Goal: Task Accomplishment & Management: Manage account settings

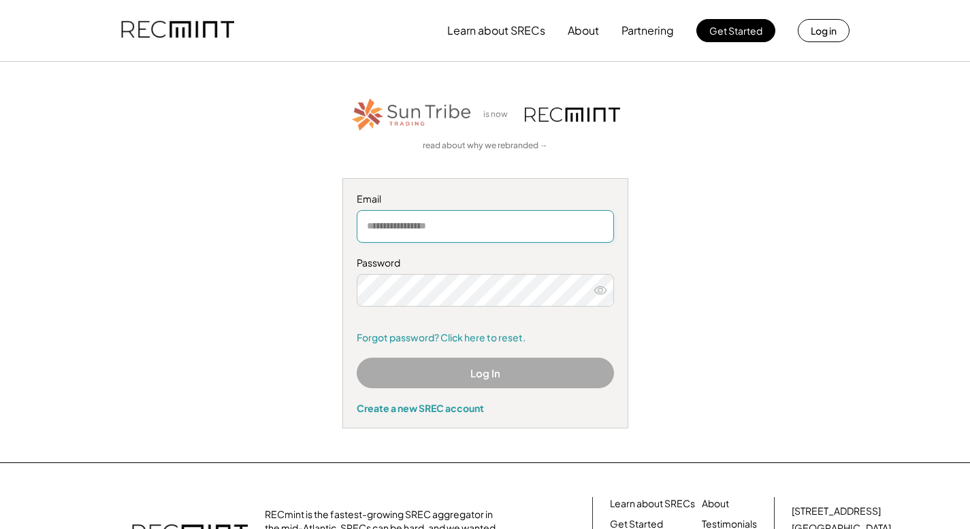
click at [436, 216] on input "email" at bounding box center [485, 226] width 257 height 33
type input "**********"
click at [600, 290] on icon at bounding box center [600, 291] width 14 height 14
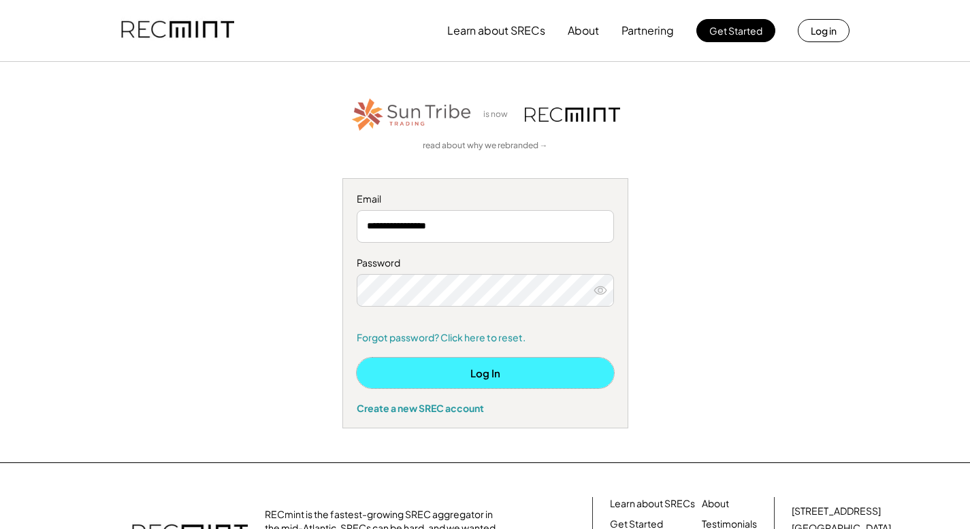
click at [478, 372] on button "Log In" at bounding box center [485, 373] width 257 height 31
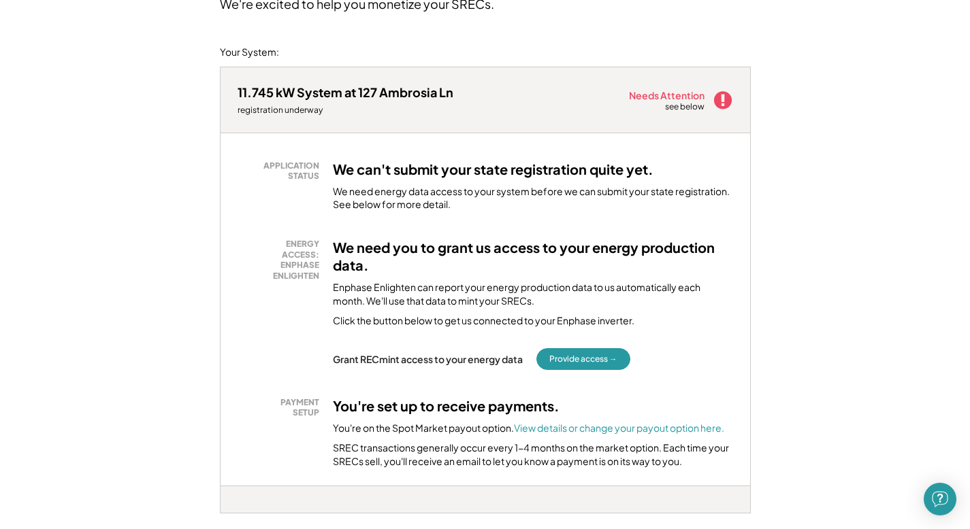
scroll to position [150, 0]
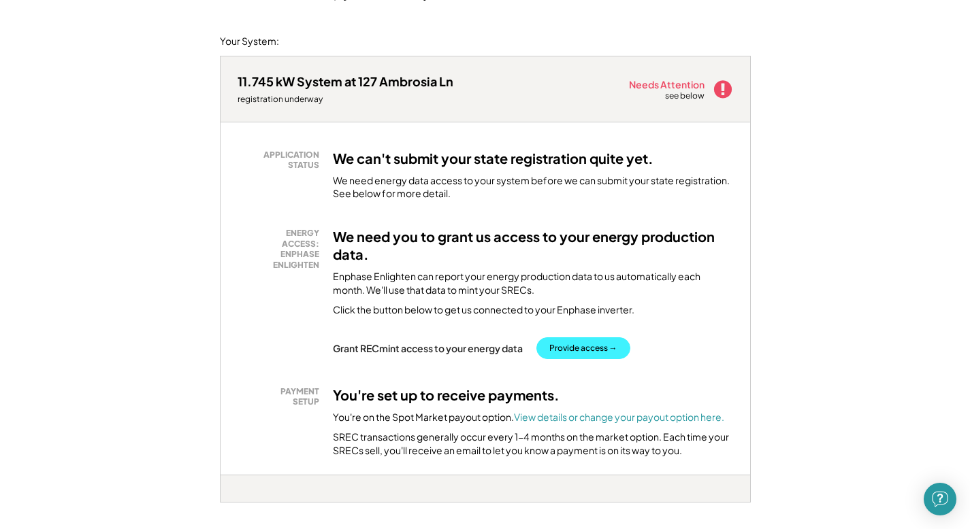
click at [585, 348] on button "Provide access →" at bounding box center [583, 348] width 94 height 22
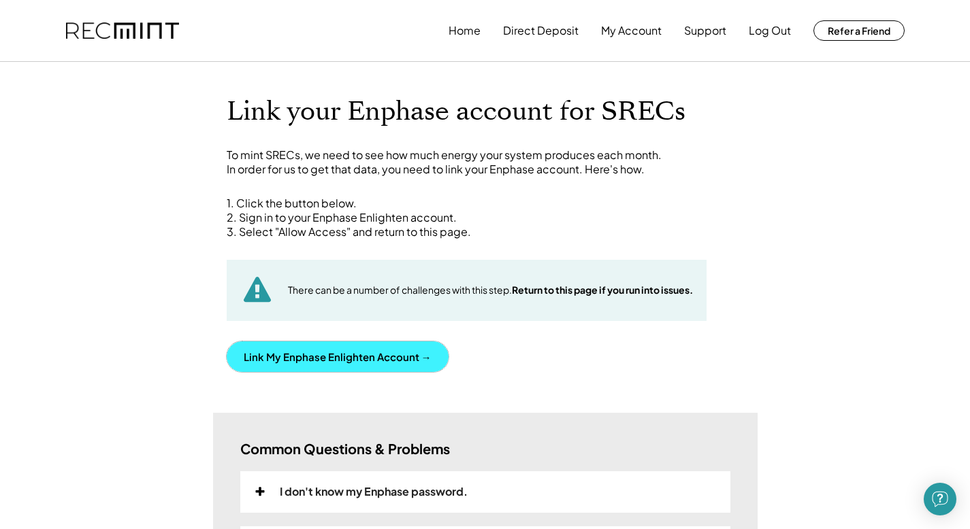
click at [322, 354] on button "Link My Enphase Enlighten Account →" at bounding box center [338, 357] width 222 height 31
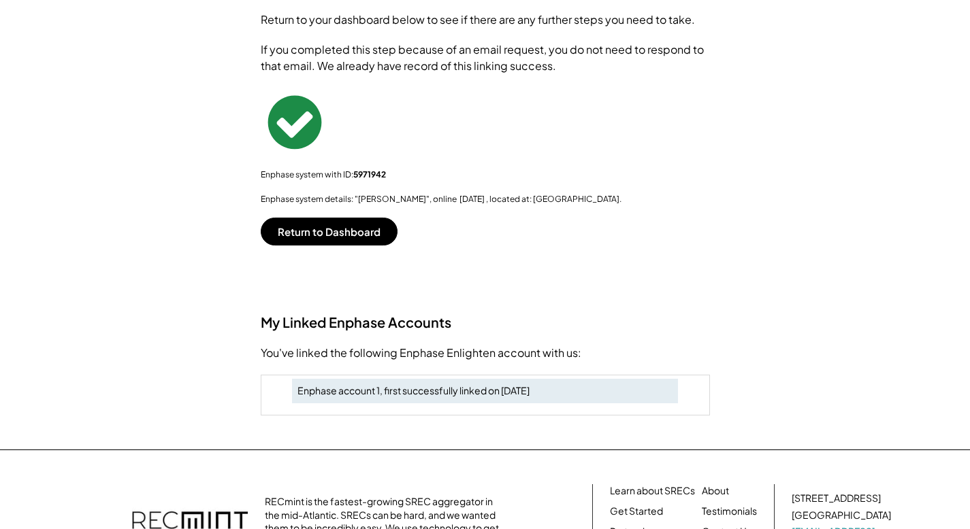
scroll to position [225, 0]
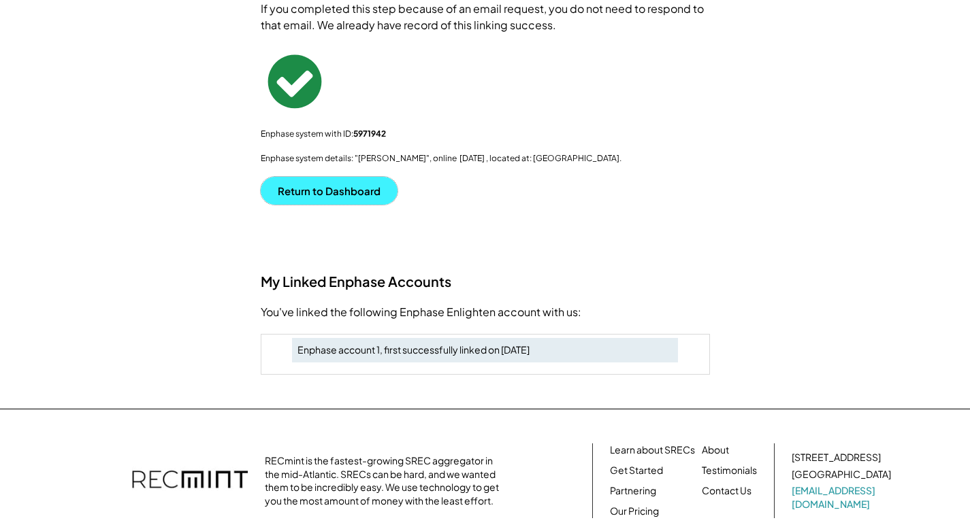
click at [321, 194] on button "Return to Dashboard" at bounding box center [329, 191] width 137 height 28
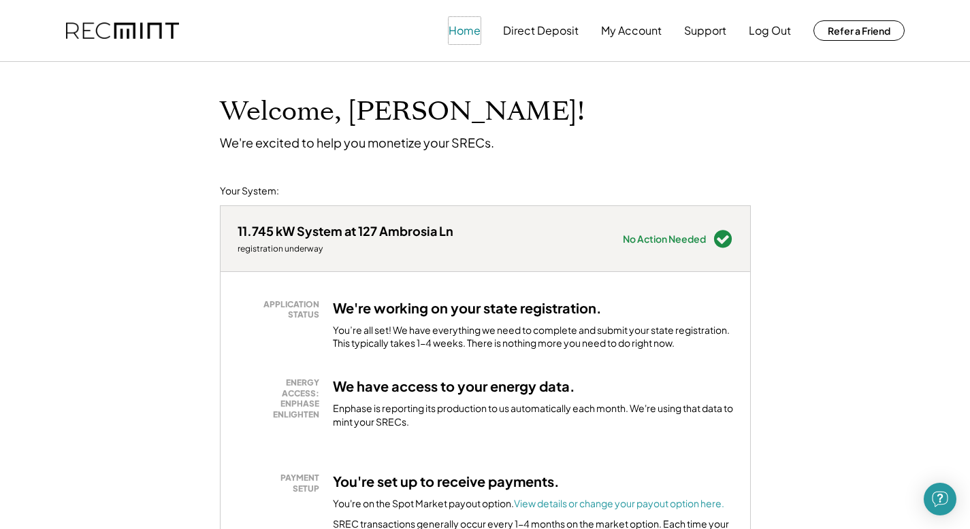
click at [458, 31] on button "Home" at bounding box center [464, 30] width 32 height 27
click at [466, 31] on button "Home" at bounding box center [464, 30] width 32 height 27
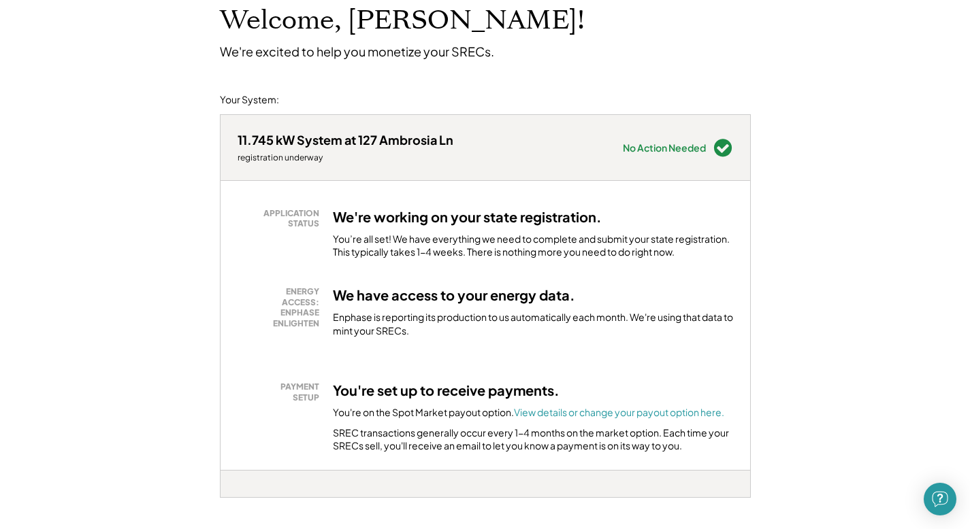
scroll to position [92, 0]
click at [636, 412] on font "View details or change your payout option here." at bounding box center [619, 412] width 210 height 12
